Goal: Information Seeking & Learning: Learn about a topic

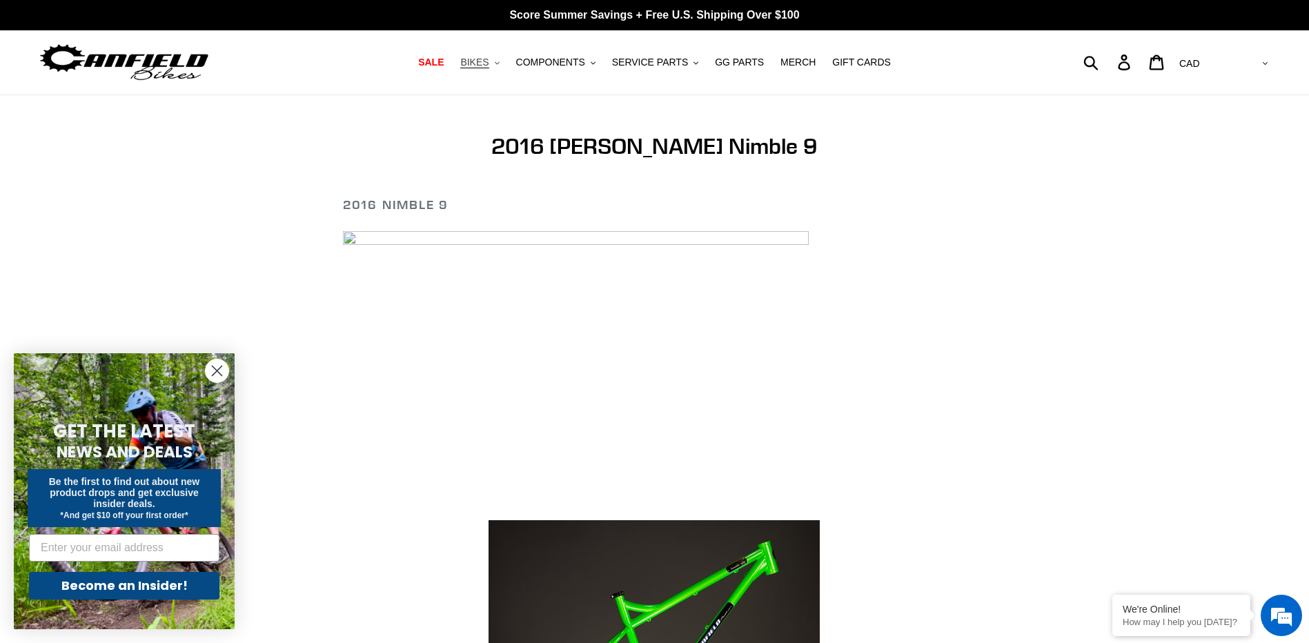
click at [489, 65] on span "BIKES" at bounding box center [474, 63] width 28 height 12
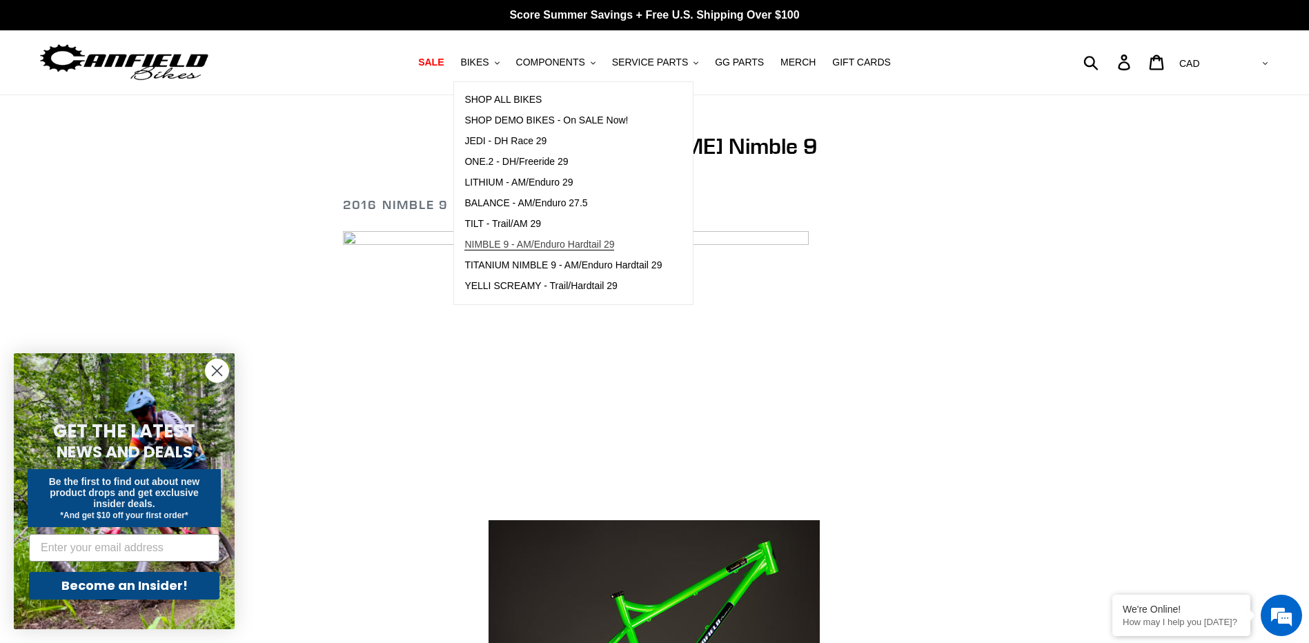
click at [560, 247] on span "NIMBLE 9 - AM/Enduro Hardtail 29" at bounding box center [539, 245] width 150 height 12
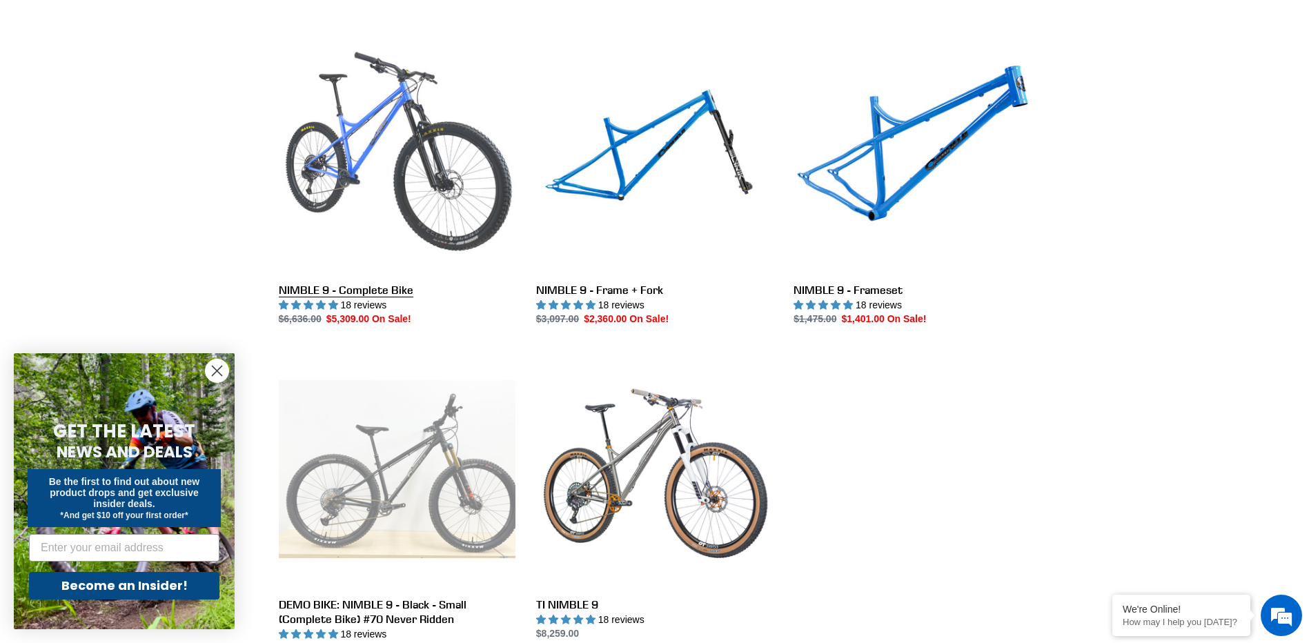
scroll to position [298, 0]
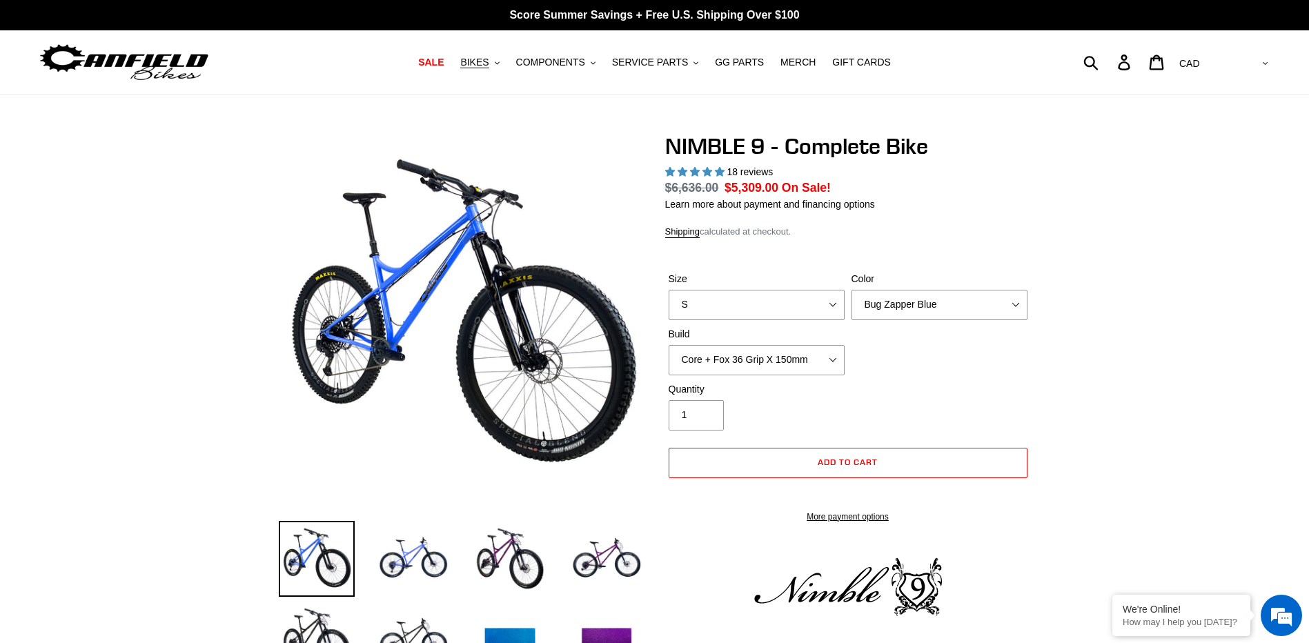
select select "highest-rating"
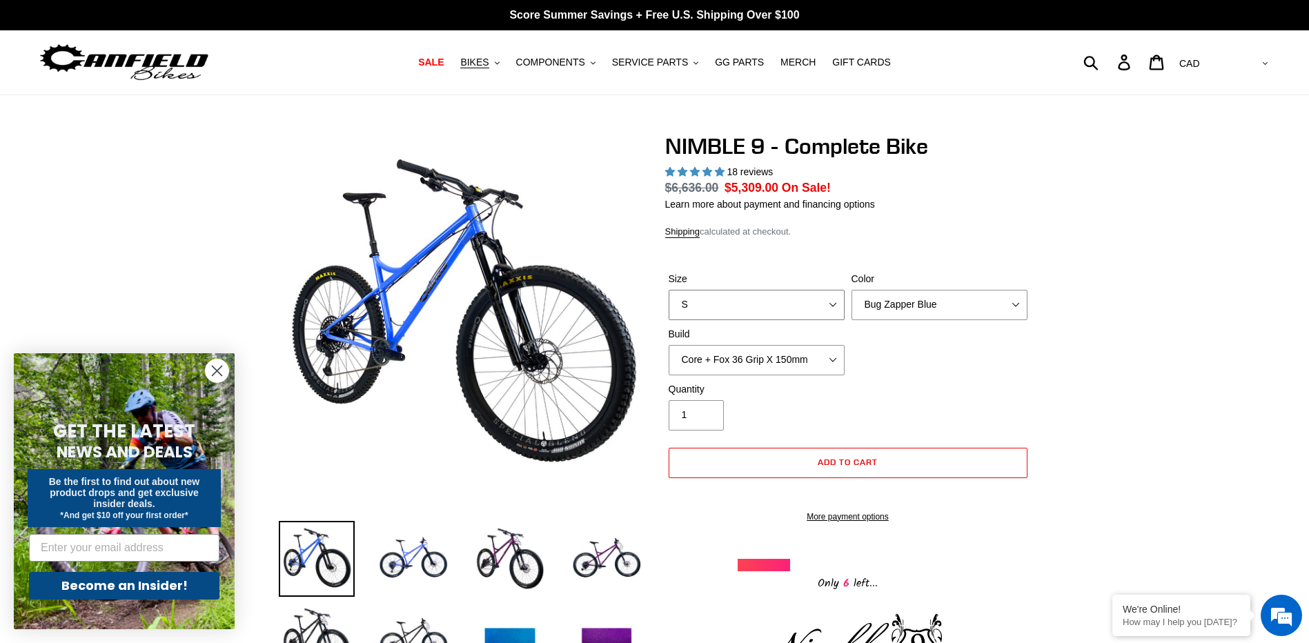
click at [777, 308] on select "S M L XL" at bounding box center [757, 305] width 176 height 30
select select "L"
click at [669, 290] on select "S M L XL" at bounding box center [757, 305] width 176 height 30
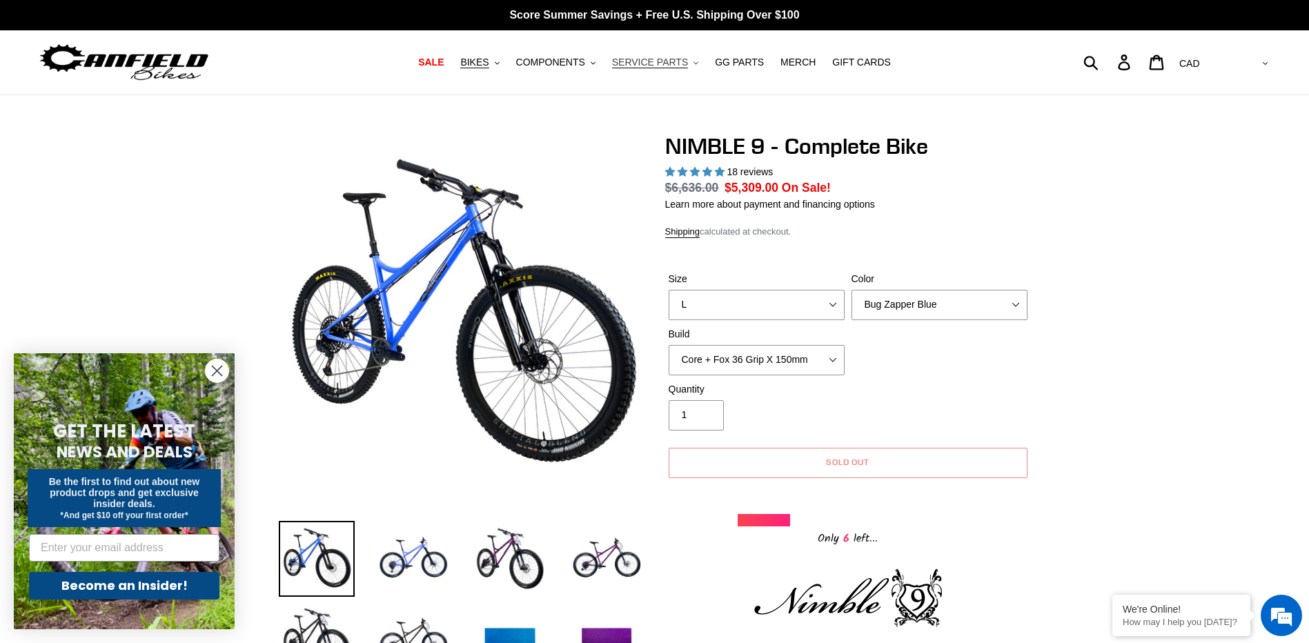
click at [649, 63] on span "SERVICE PARTS" at bounding box center [650, 63] width 76 height 12
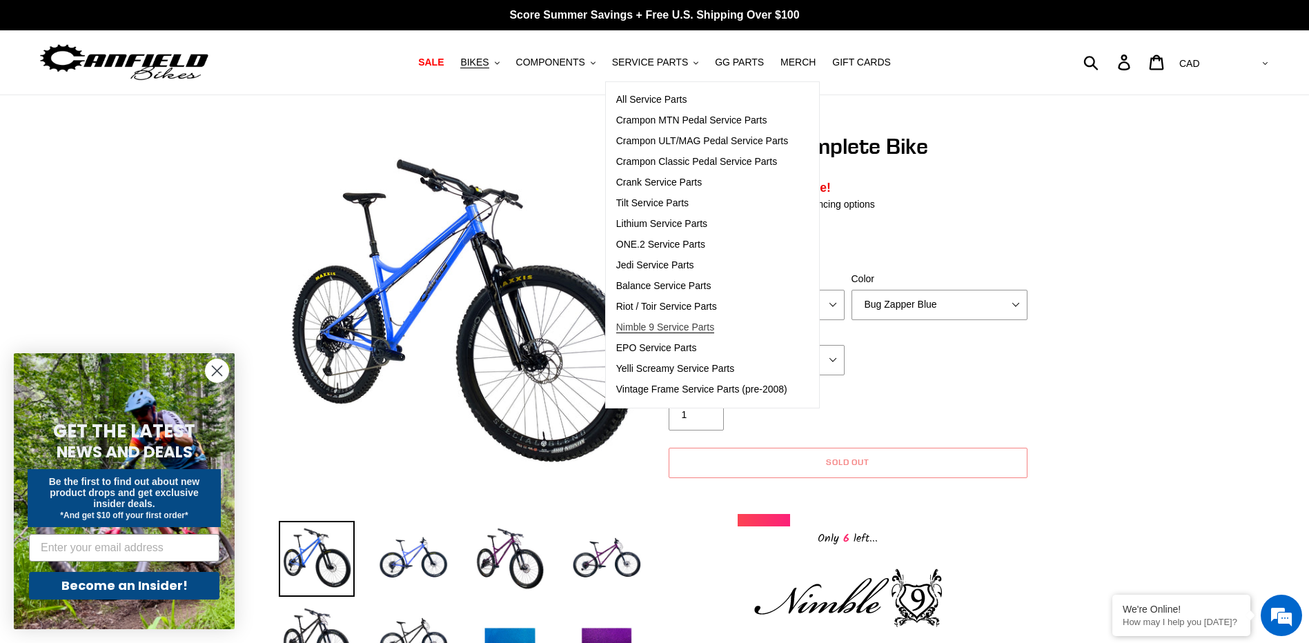
click at [704, 326] on span "Nimble 9 Service Parts" at bounding box center [665, 328] width 98 height 12
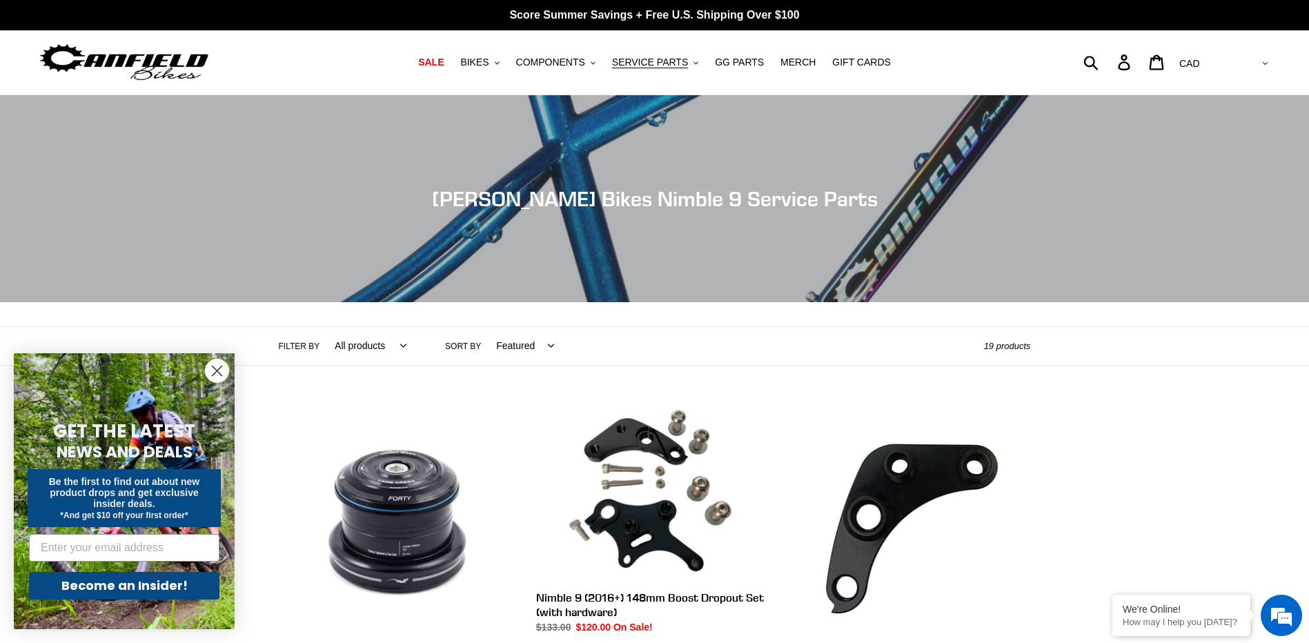
click at [135, 63] on img at bounding box center [124, 62] width 173 height 43
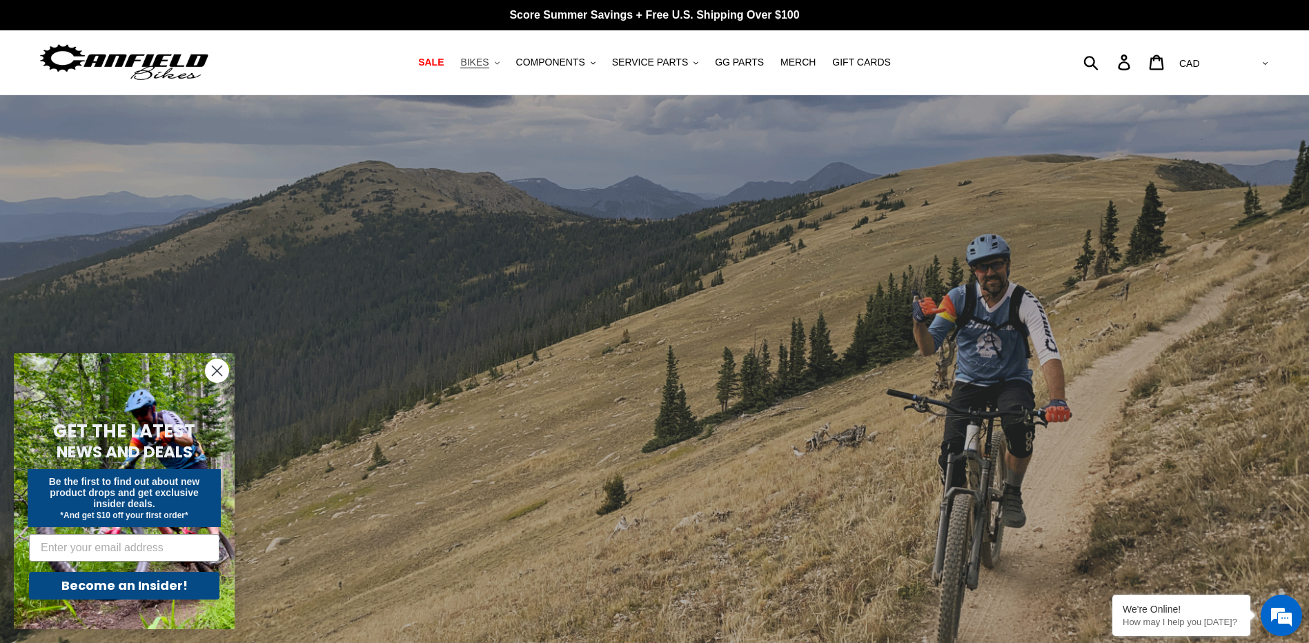
click at [505, 59] on button "BIKES .cls-1{fill:#231f20}" at bounding box center [479, 62] width 52 height 19
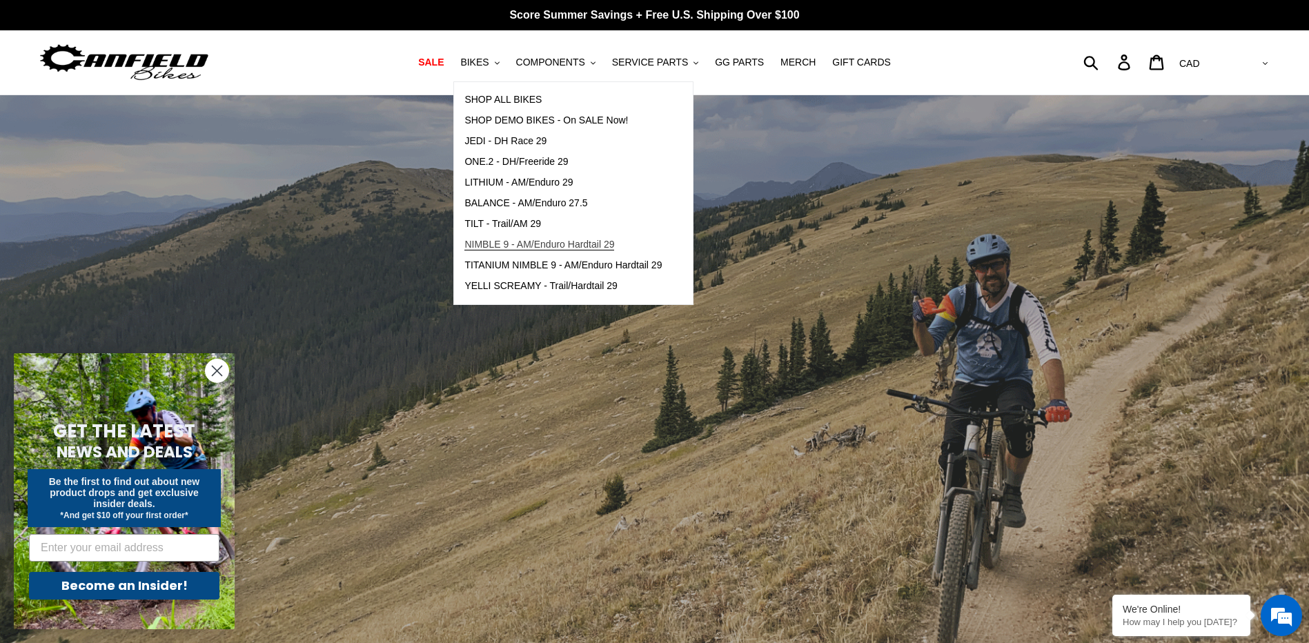
click at [584, 248] on span "NIMBLE 9 - AM/Enduro Hardtail 29" at bounding box center [539, 245] width 150 height 12
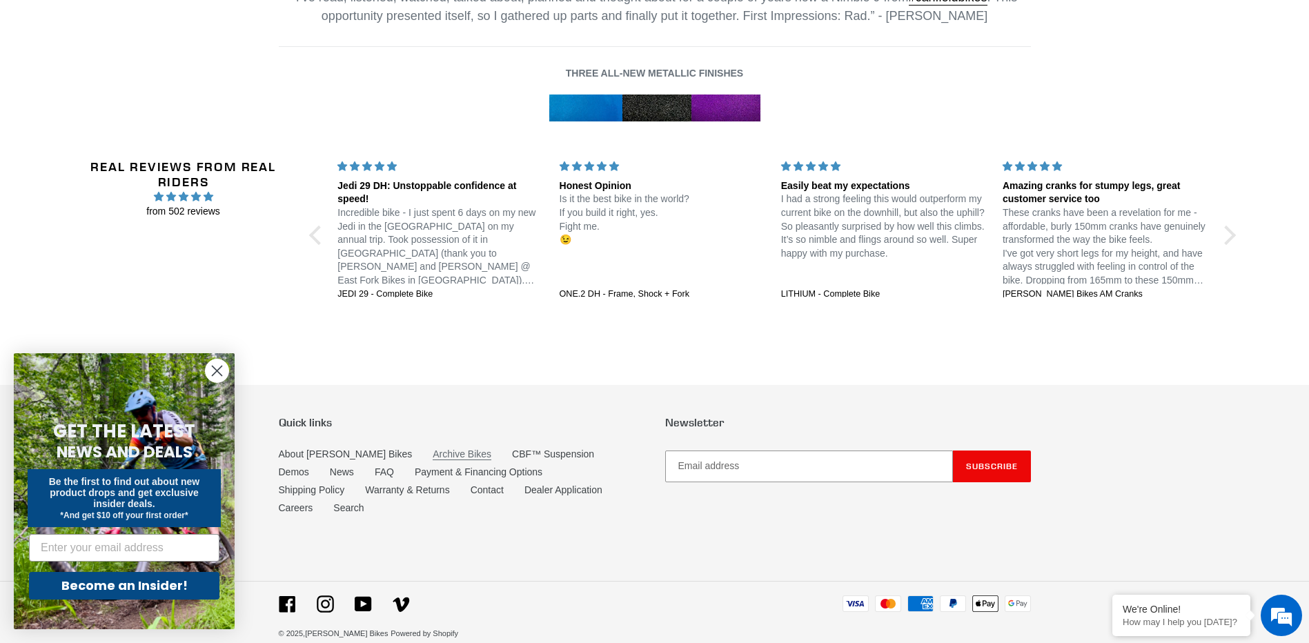
click at [433, 457] on link "Archive Bikes" at bounding box center [462, 455] width 59 height 12
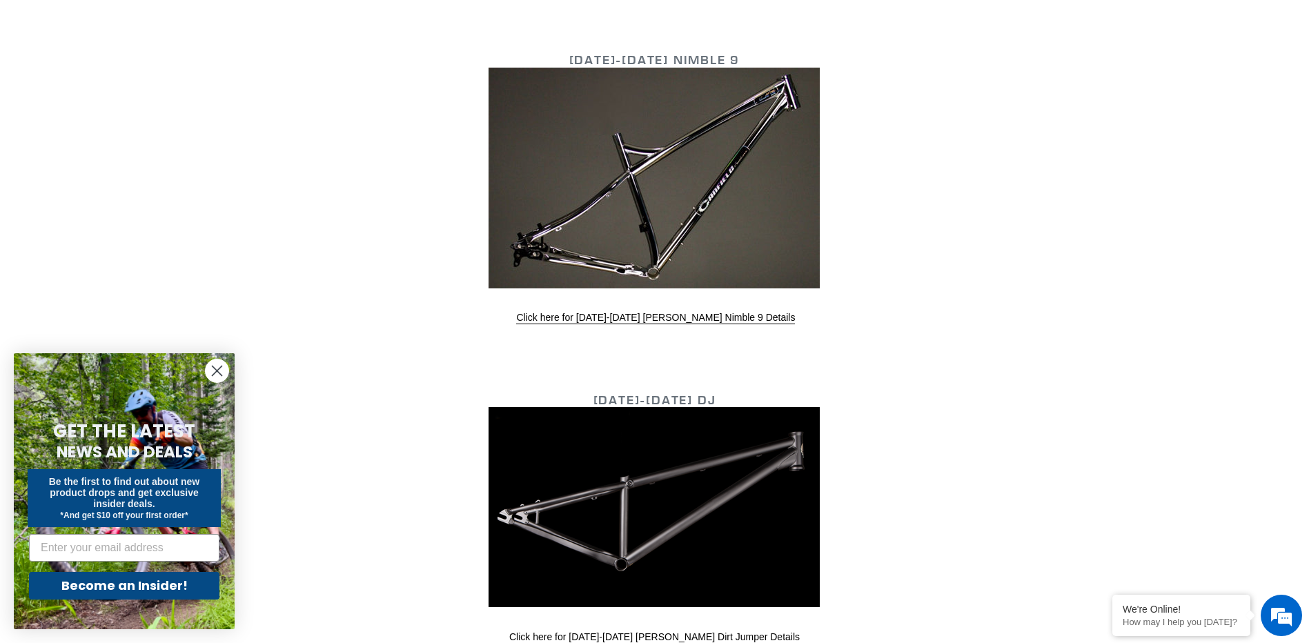
scroll to position [3789, 0]
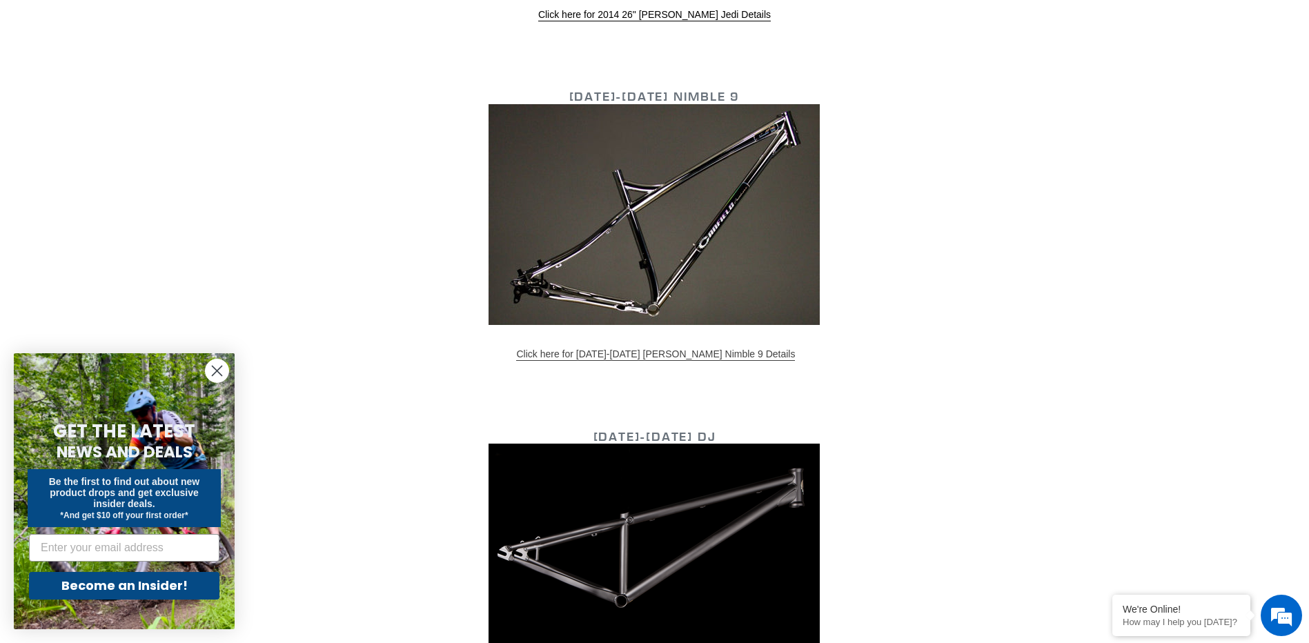
click at [638, 352] on link "Click here for 2013-2015 Canfield Nimble 9 Details" at bounding box center [655, 354] width 279 height 12
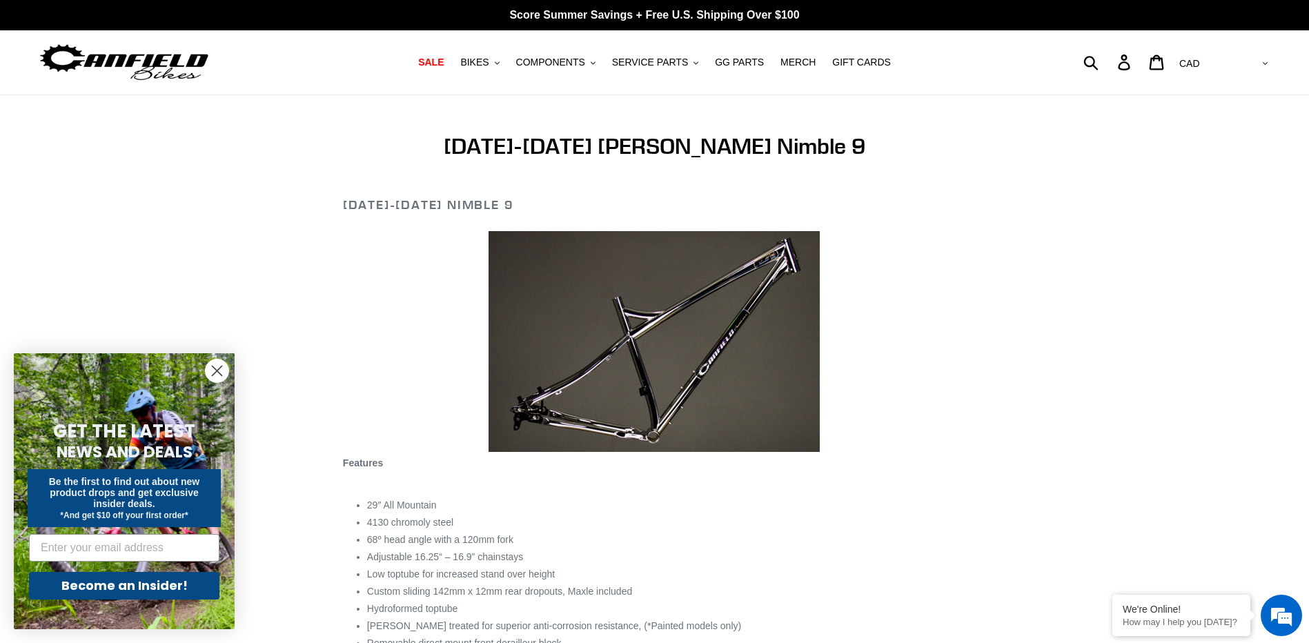
click at [663, 342] on img at bounding box center [654, 341] width 331 height 221
click at [588, 377] on img at bounding box center [654, 341] width 331 height 221
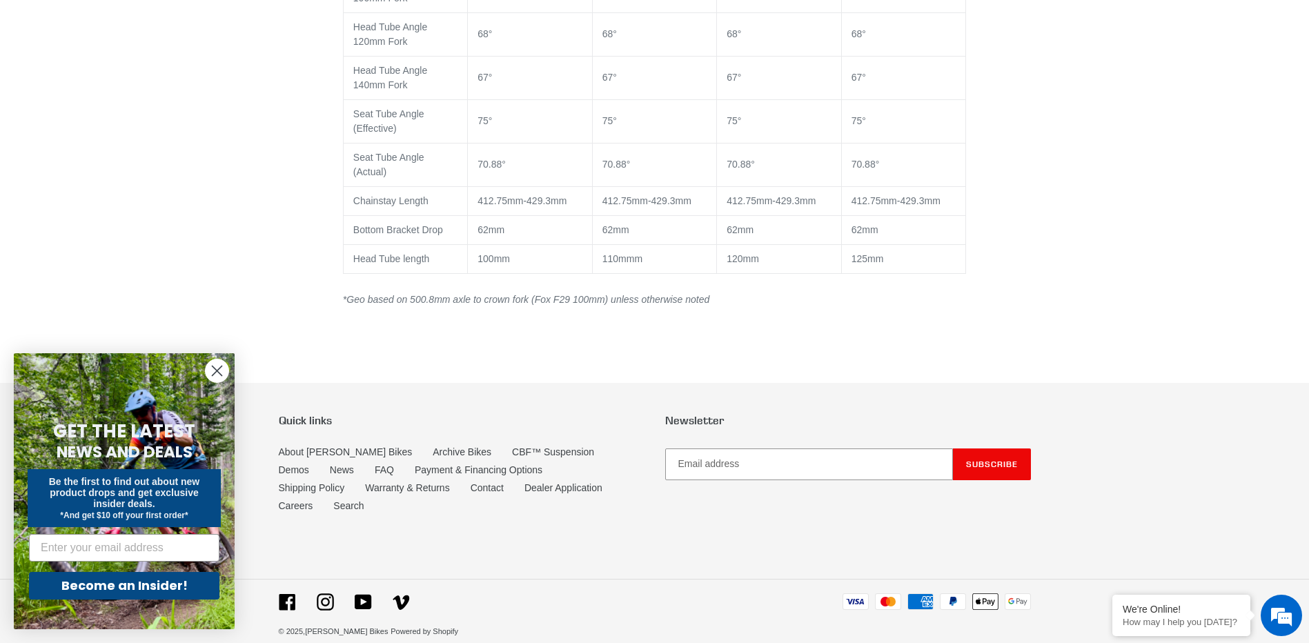
scroll to position [1058, 0]
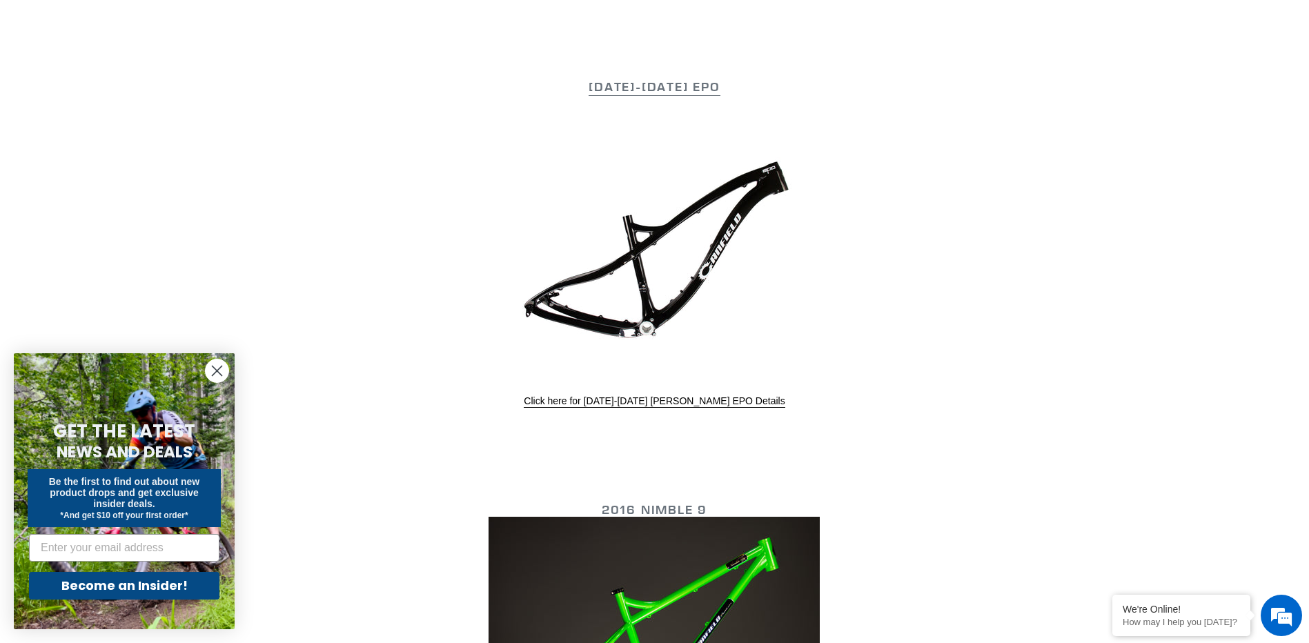
scroll to position [2277, 0]
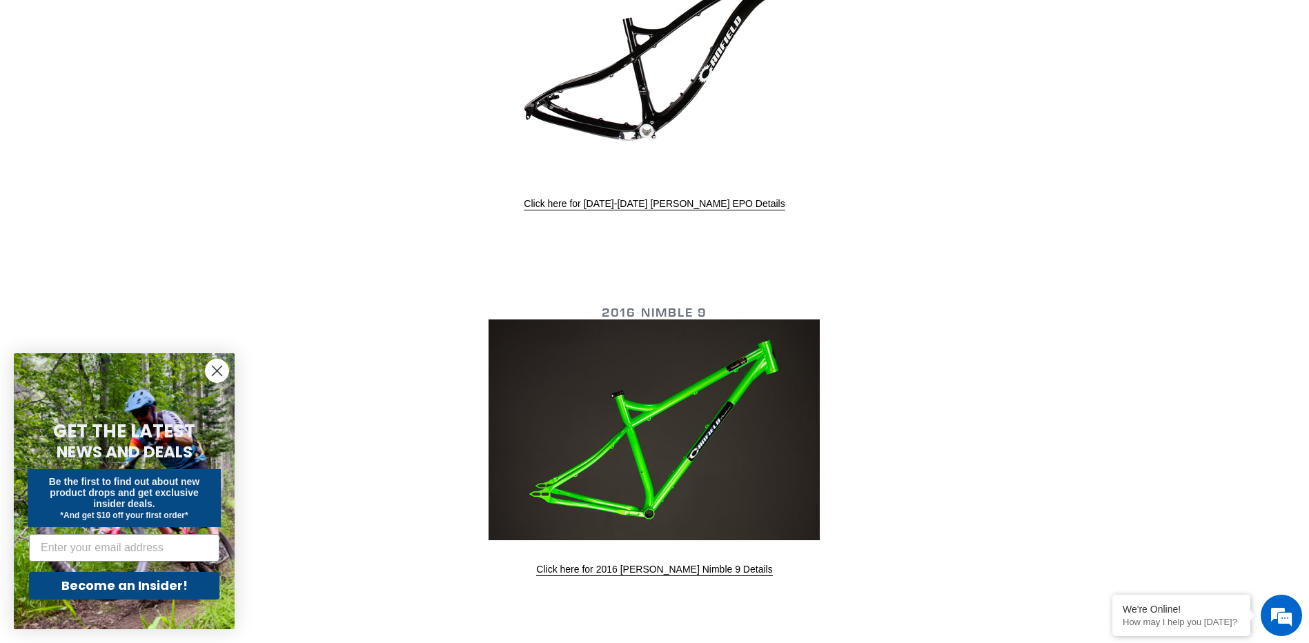
click at [666, 358] on img at bounding box center [654, 429] width 331 height 221
click at [650, 568] on link "Click here for 2016 Canfield Nimble 9 Details" at bounding box center [654, 570] width 236 height 12
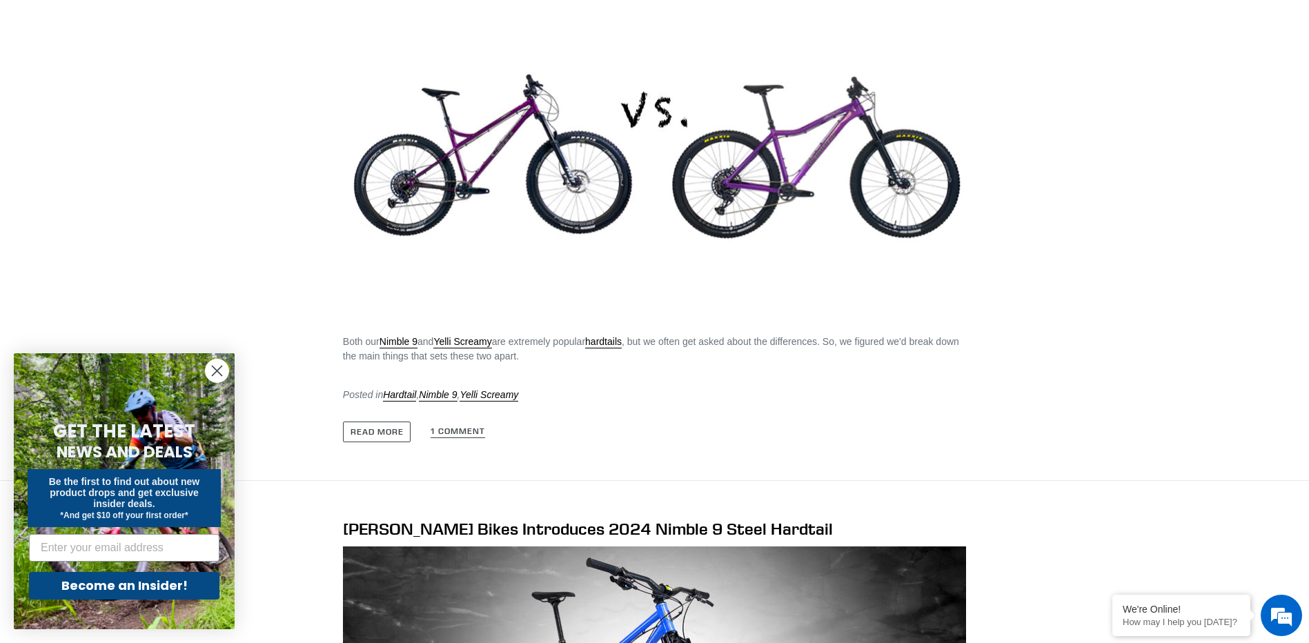
scroll to position [1518, 0]
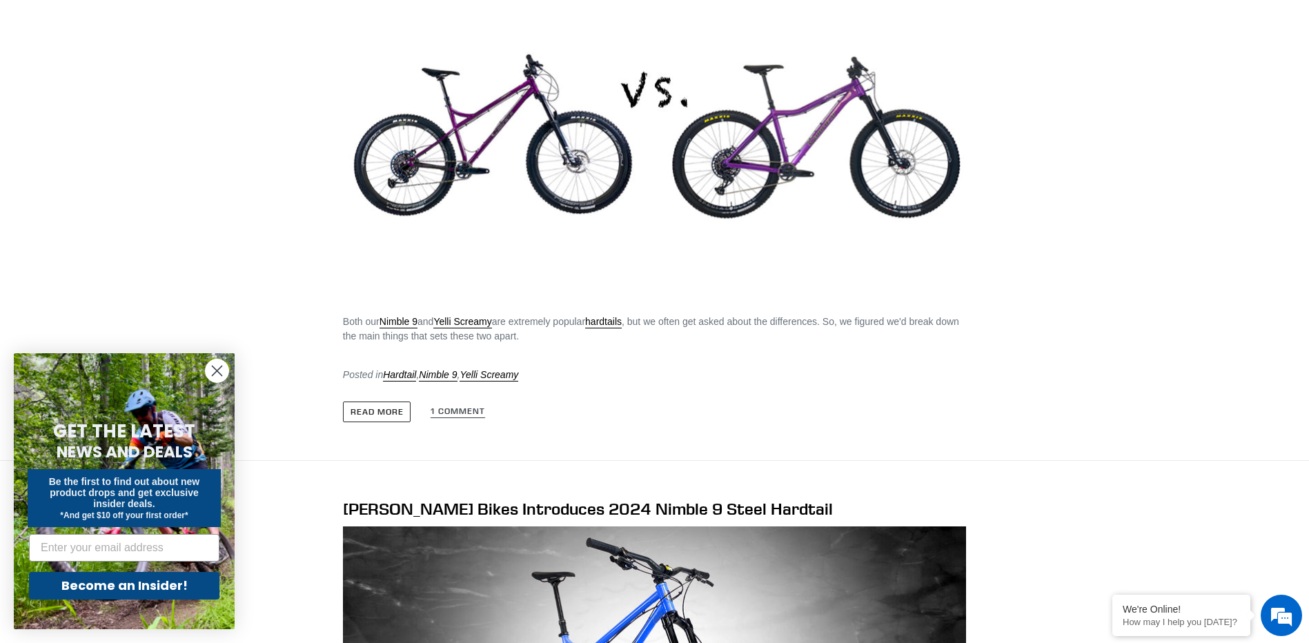
click at [370, 408] on link "Read more" at bounding box center [377, 412] width 68 height 21
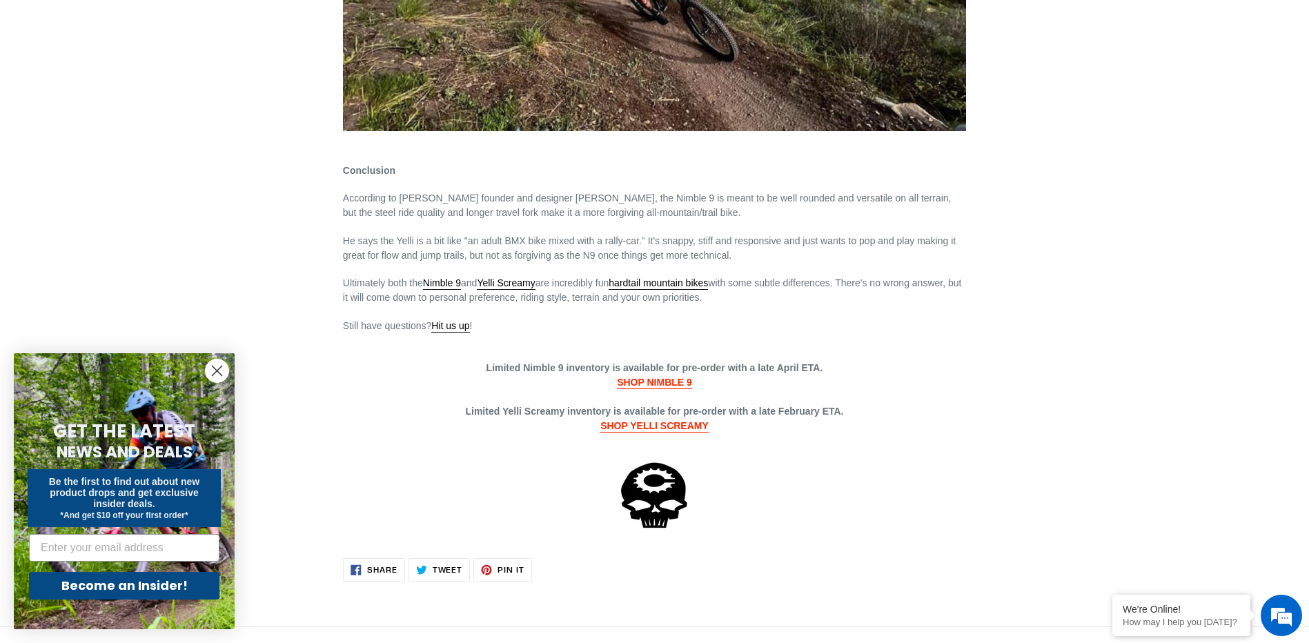
scroll to position [2898, 0]
